Goal: Check status: Check status

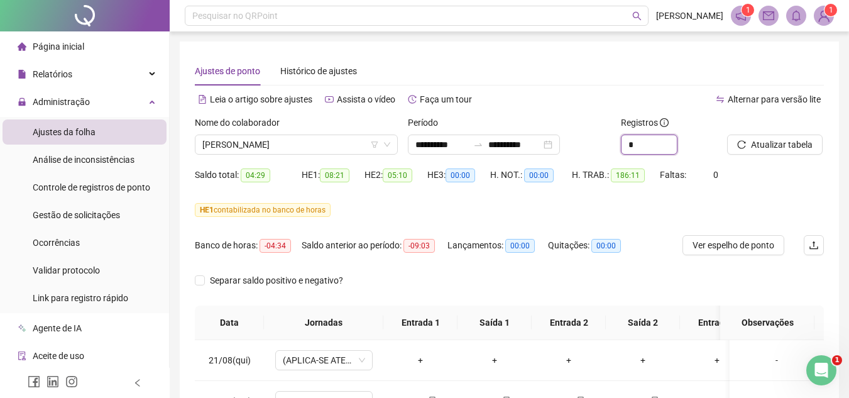
click at [675, 141] on icon "up" at bounding box center [677, 140] width 4 height 4
type input "*"
click at [775, 141] on span "Atualizar tabela" at bounding box center [782, 145] width 62 height 14
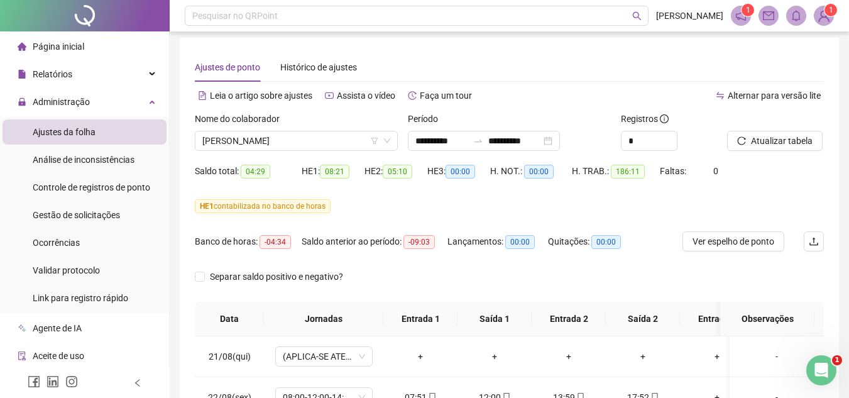
scroll to position [126, 0]
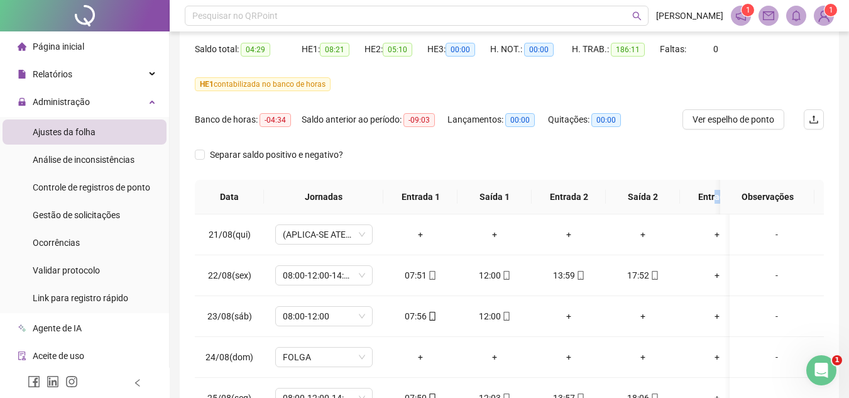
drag, startPoint x: 715, startPoint y: 188, endPoint x: 729, endPoint y: 192, distance: 14.9
click at [729, 192] on tr "Data Jornadas Entrada 1 Saída 1 Entrada 2 Saída 2 Entrada 3 Saída 3 Entrada 4 S…" at bounding box center [637, 197] width 885 height 35
click at [657, 256] on td "17:52" at bounding box center [643, 275] width 74 height 41
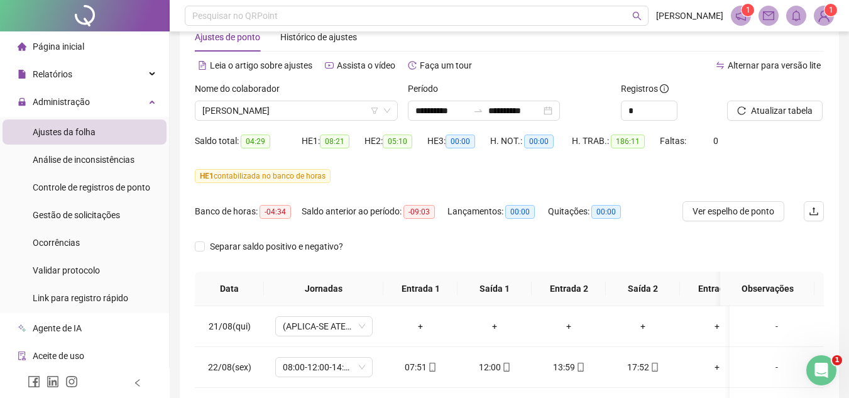
scroll to position [28, 0]
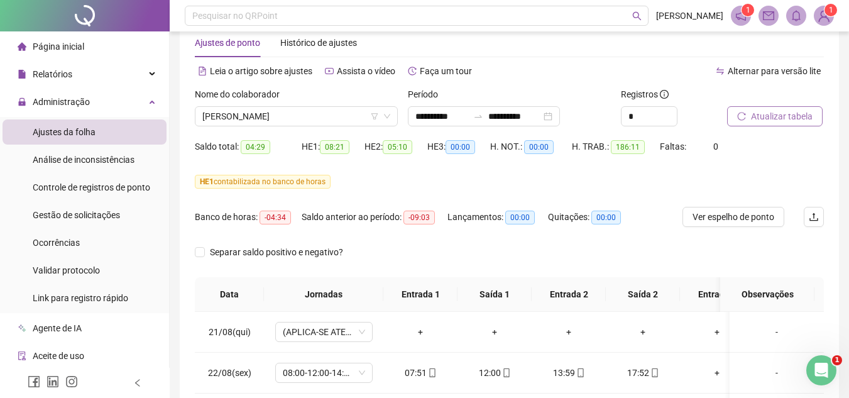
click at [801, 114] on span "Atualizar tabela" at bounding box center [782, 116] width 62 height 14
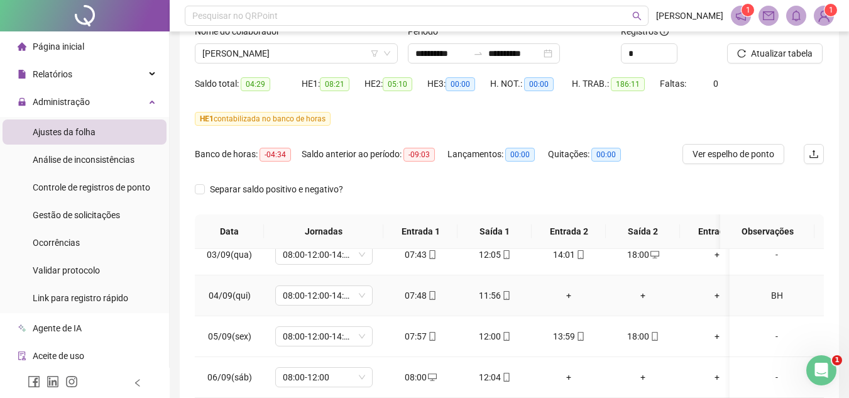
scroll to position [565, 0]
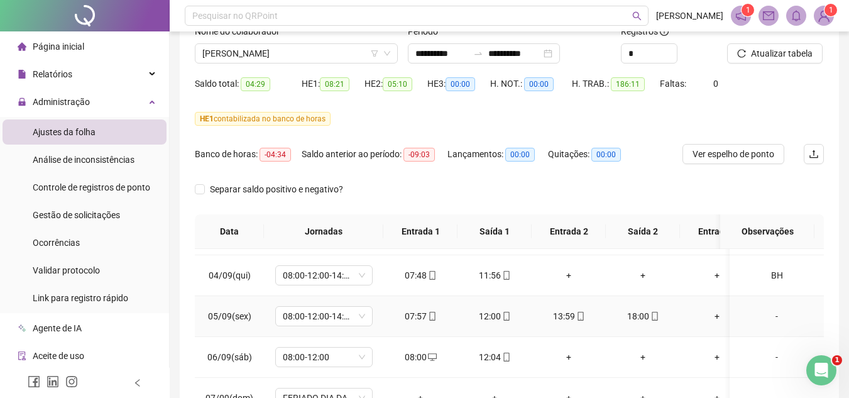
click at [420, 316] on div "07:57" at bounding box center [420, 316] width 54 height 14
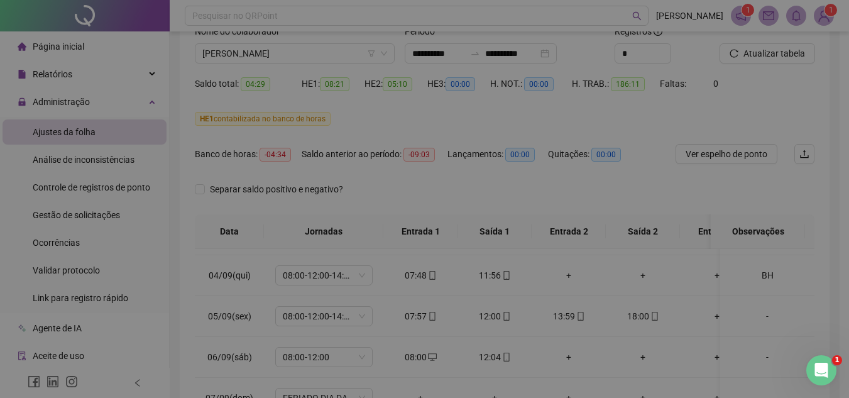
type input "**********"
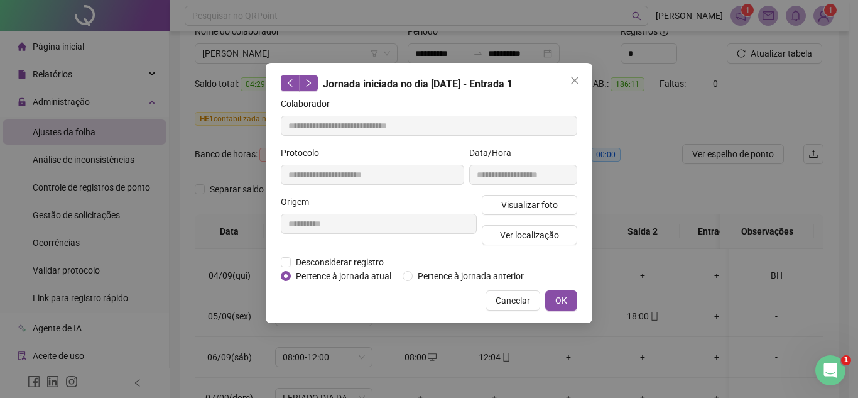
click at [427, 315] on div "**********" at bounding box center [429, 193] width 327 height 260
click at [514, 206] on span "Visualizar foto" at bounding box center [529, 205] width 57 height 14
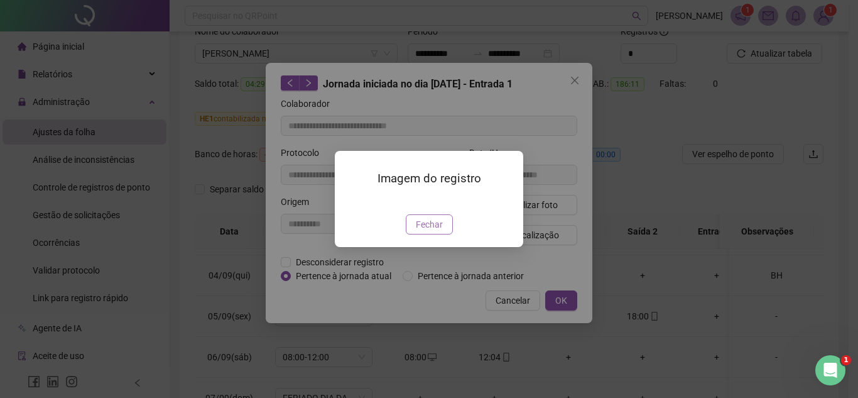
click at [437, 231] on span "Fechar" at bounding box center [429, 224] width 27 height 14
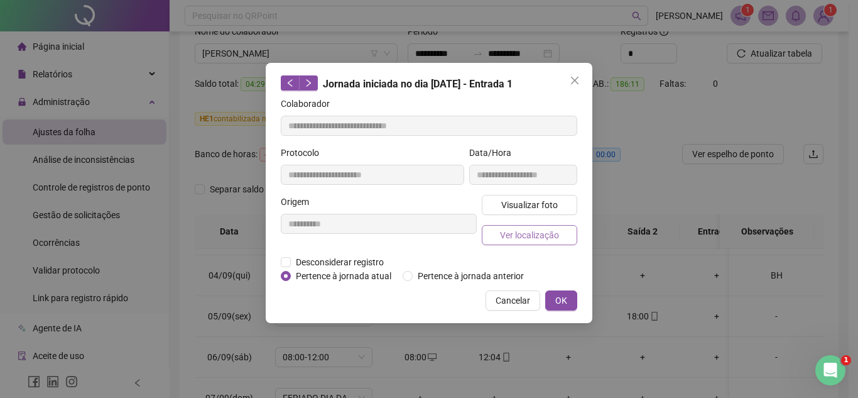
click at [526, 234] on span "Ver localização" at bounding box center [529, 235] width 59 height 14
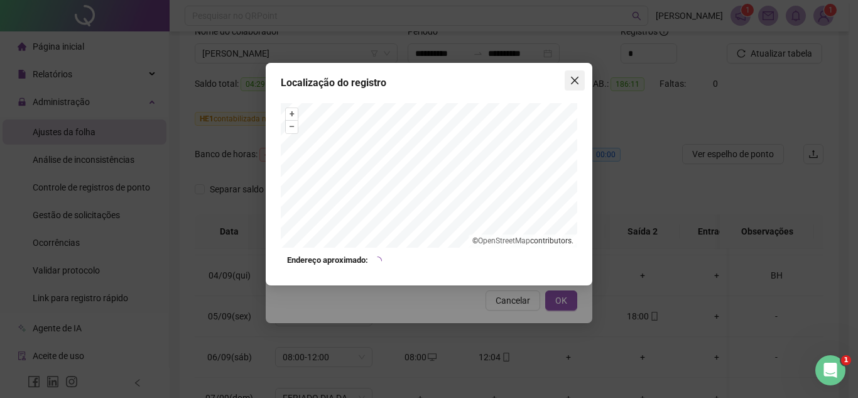
drag, startPoint x: 570, startPoint y: 82, endPoint x: 532, endPoint y: 101, distance: 43.3
click at [570, 83] on icon "close" at bounding box center [575, 80] width 10 height 10
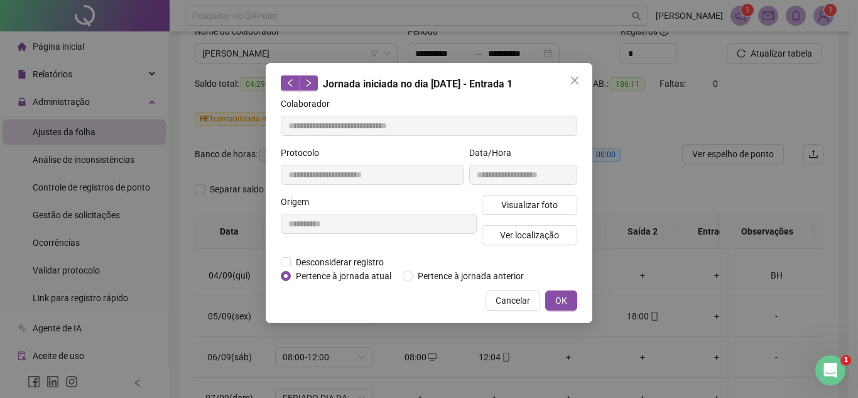
drag, startPoint x: 574, startPoint y: 77, endPoint x: 464, endPoint y: 208, distance: 170.8
click at [574, 78] on icon "close" at bounding box center [575, 80] width 10 height 10
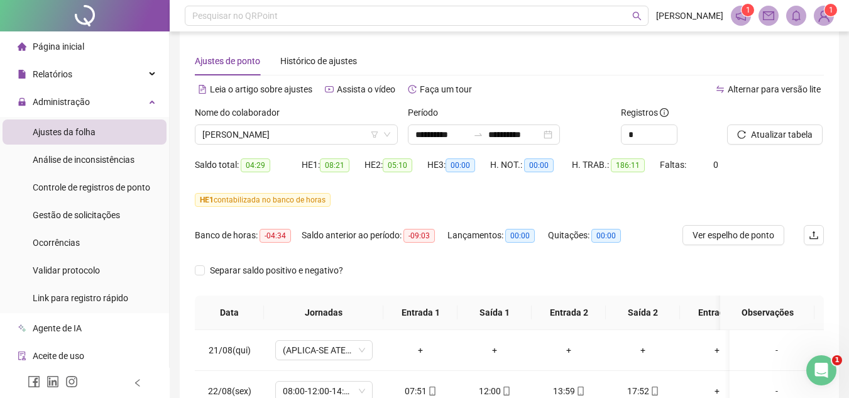
scroll to position [0, 0]
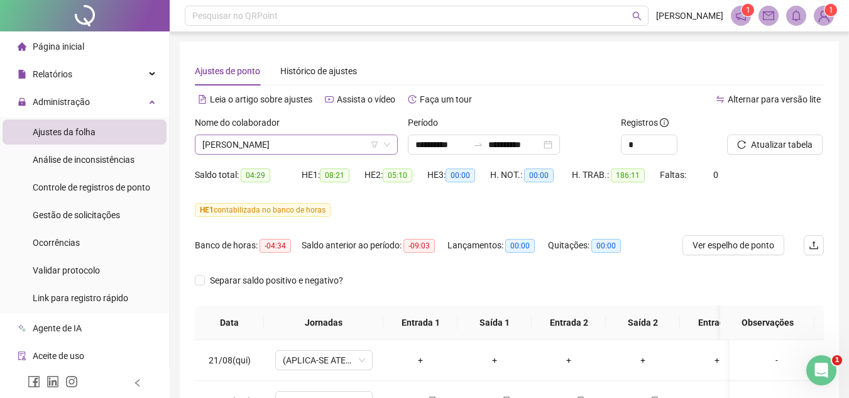
click at [246, 150] on span "[PERSON_NAME]" at bounding box center [296, 144] width 188 height 19
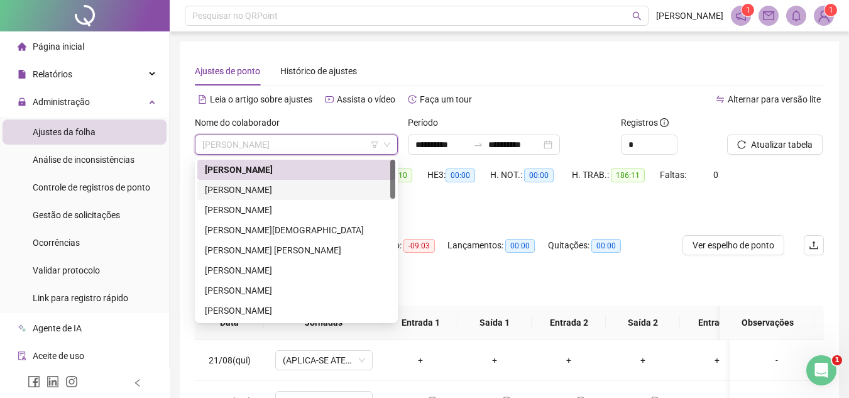
drag, startPoint x: 235, startPoint y: 195, endPoint x: 507, endPoint y: 177, distance: 272.7
click at [240, 195] on div "[PERSON_NAME]" at bounding box center [296, 190] width 183 height 14
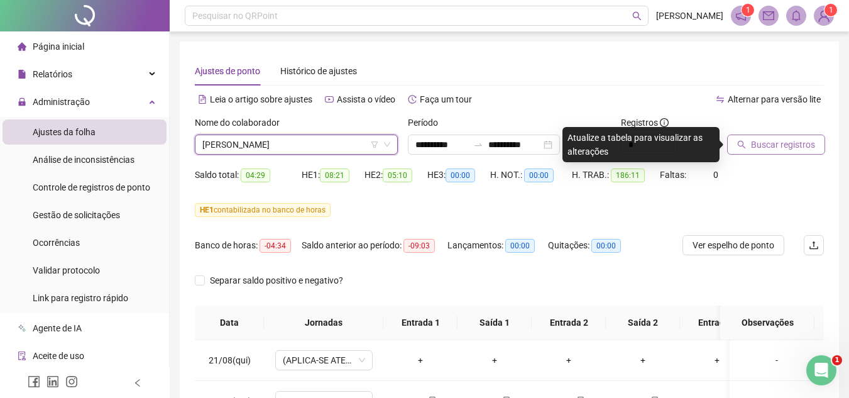
click at [743, 142] on icon "search" at bounding box center [741, 144] width 9 height 9
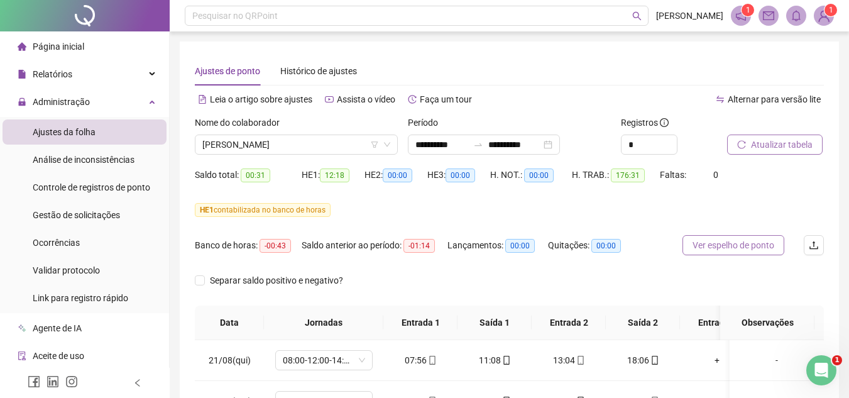
click at [751, 243] on span "Ver espelho de ponto" at bounding box center [733, 245] width 82 height 14
click at [258, 150] on span "[PERSON_NAME]" at bounding box center [296, 144] width 188 height 19
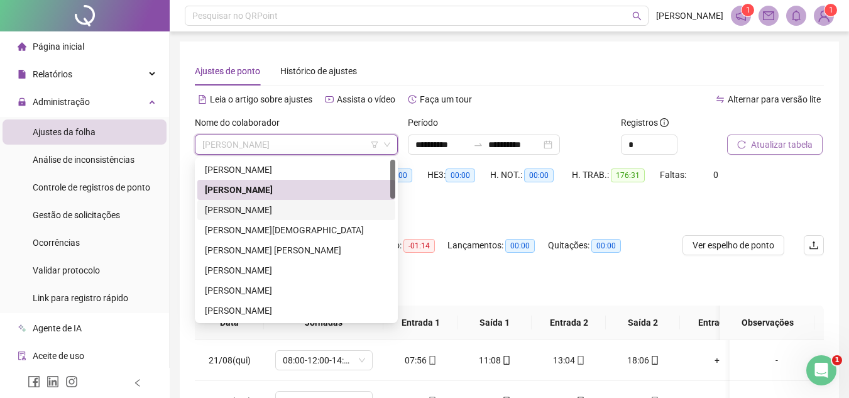
drag, startPoint x: 259, startPoint y: 212, endPoint x: 601, endPoint y: 185, distance: 342.2
click at [261, 212] on div "[PERSON_NAME]" at bounding box center [296, 210] width 183 height 14
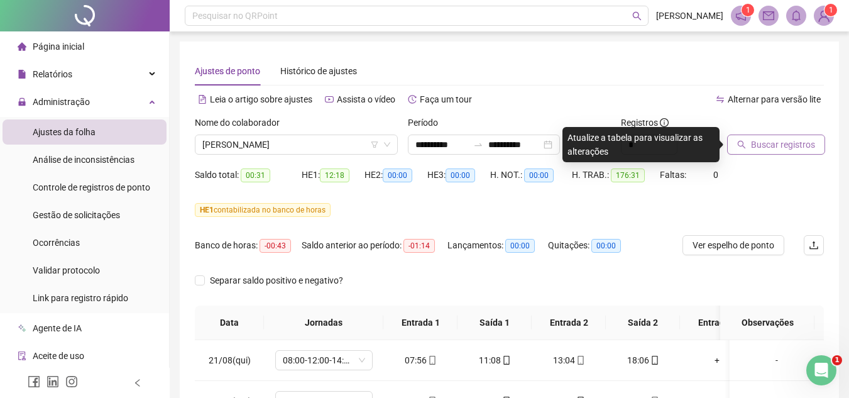
click at [779, 148] on span "Buscar registros" at bounding box center [783, 145] width 64 height 14
